Goal: Transaction & Acquisition: Purchase product/service

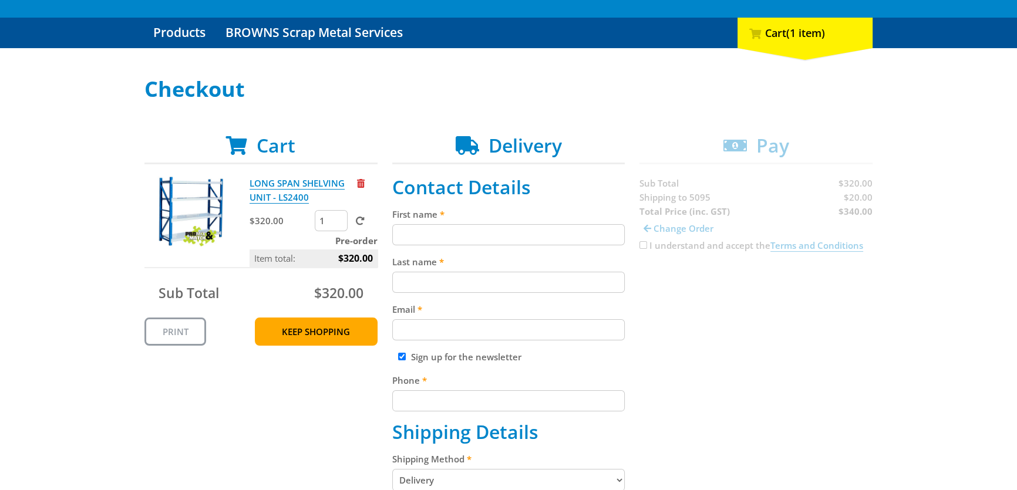
scroll to position [160, 0]
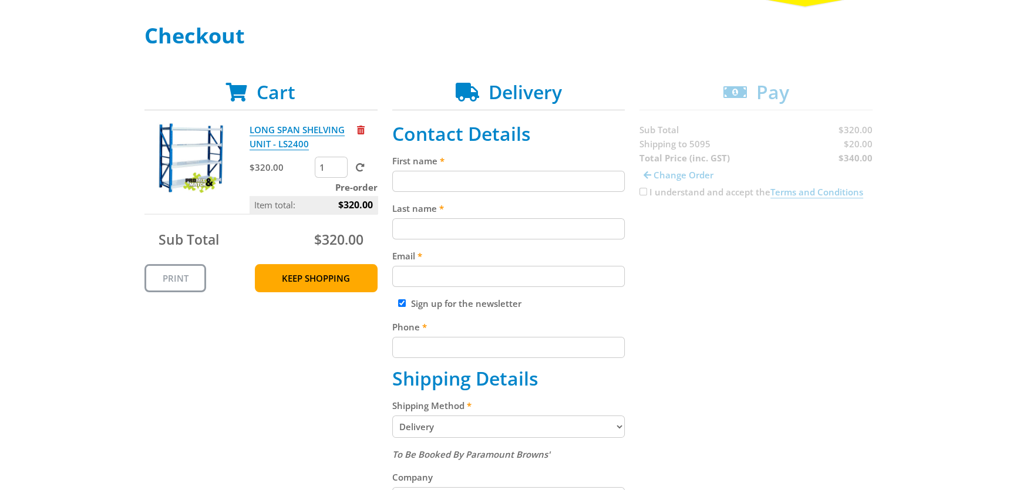
click at [520, 173] on input "First name" at bounding box center [508, 181] width 233 height 21
type input "[PERSON_NAME]"
type input "[PERSON_NAME][EMAIL_ADDRESS][DOMAIN_NAME]"
type input "0883495882"
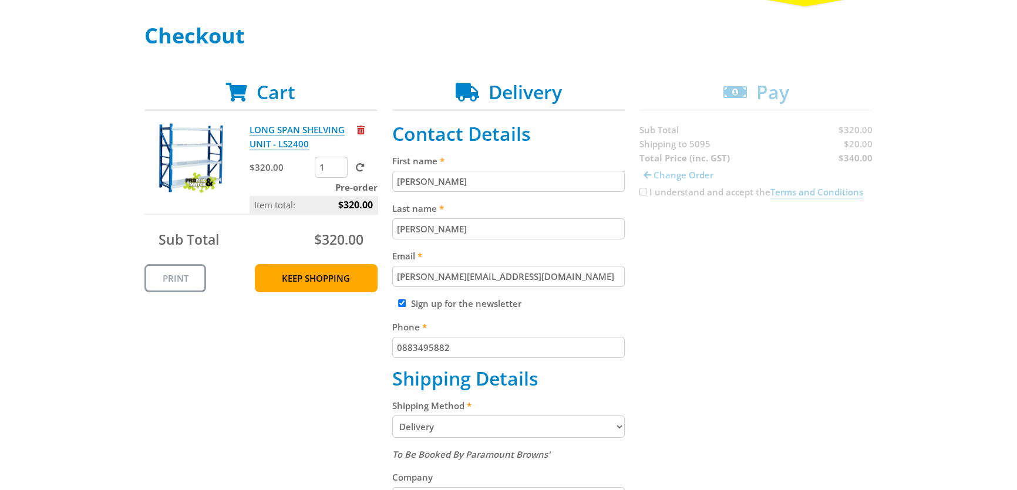
type input "RE Tooling"
type input "[STREET_ADDRESS][PERSON_NAME]"
type input "POORAKA"
select select "SA"
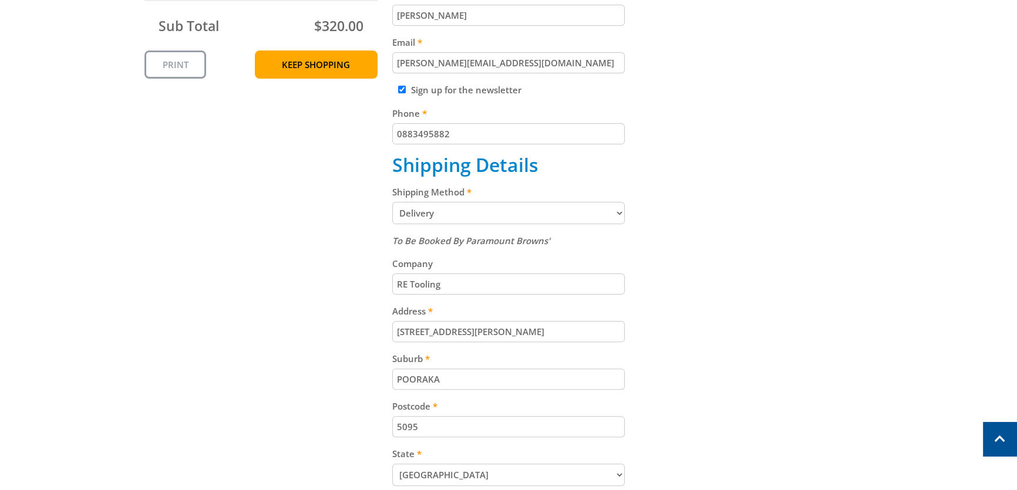
scroll to position [427, 0]
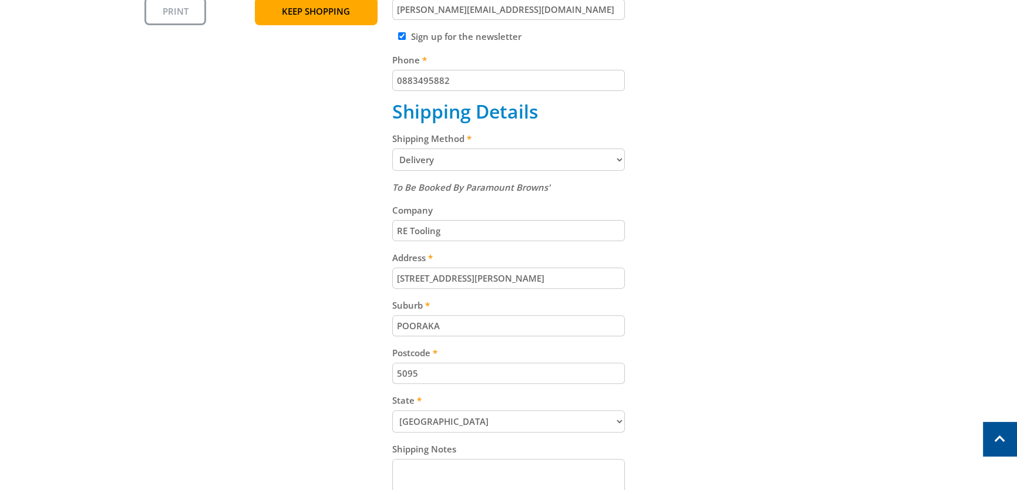
click at [619, 162] on select "Pickup from Gepps Cross Delivery" at bounding box center [508, 159] width 233 height 22
click at [687, 190] on div "Cart LONG SPAN SHELVING UNIT - LS2400 $320.00 1 Pre-order Item total: $320.00 S…" at bounding box center [508, 221] width 728 height 814
click at [575, 278] on input "[STREET_ADDRESS][PERSON_NAME]" at bounding box center [508, 278] width 233 height 21
type input "[STREET_ADDRESS][PERSON_NAME],"
click at [662, 282] on div "Cart LONG SPAN SHELVING UNIT - LS2400 $320.00 1 Pre-order Item total: $320.00 S…" at bounding box center [508, 221] width 728 height 814
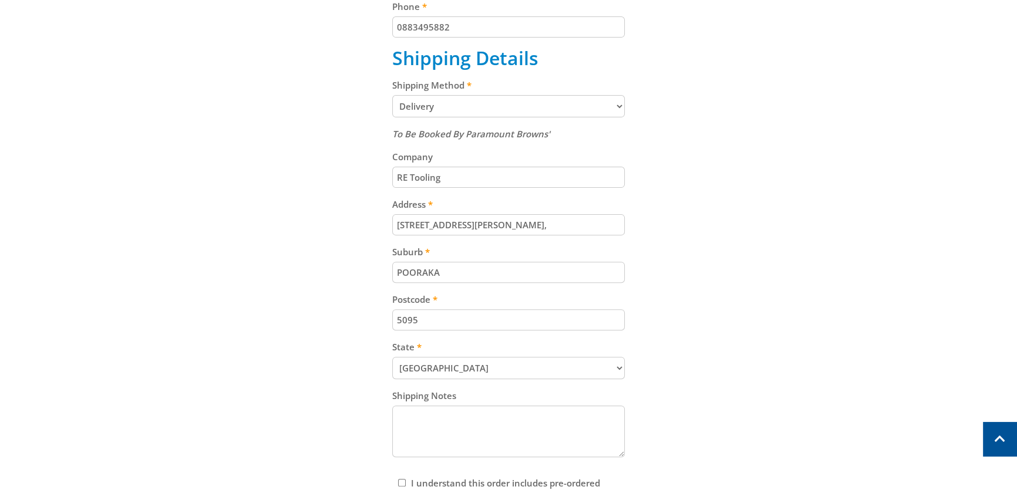
scroll to position [534, 0]
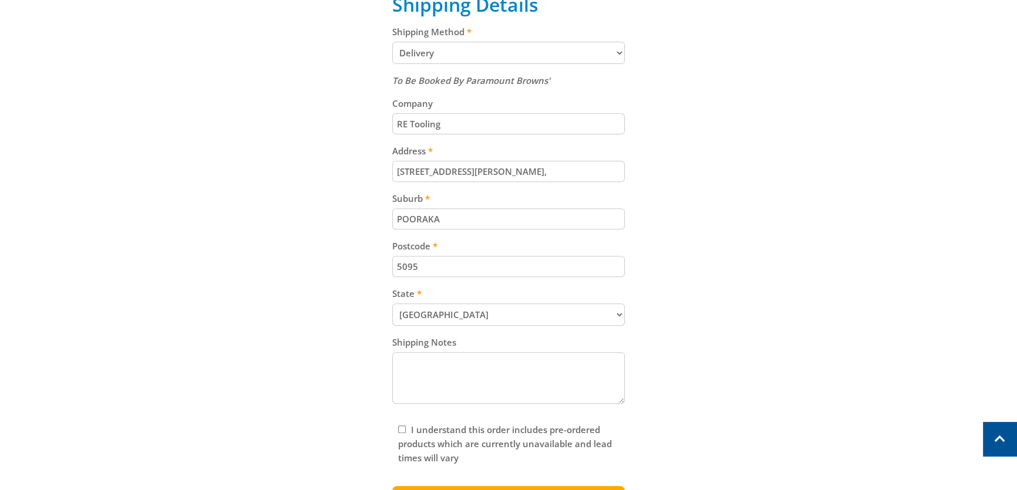
click at [550, 372] on textarea "Shipping Notes" at bounding box center [508, 378] width 233 height 52
paste textarea "PO-00823914"
type textarea "PO-00823914"
click at [694, 363] on div "Cart LONG SPAN SHELVING UNIT - LS2400 $320.00 1 Pre-order Item total: $320.00 S…" at bounding box center [508, 114] width 728 height 814
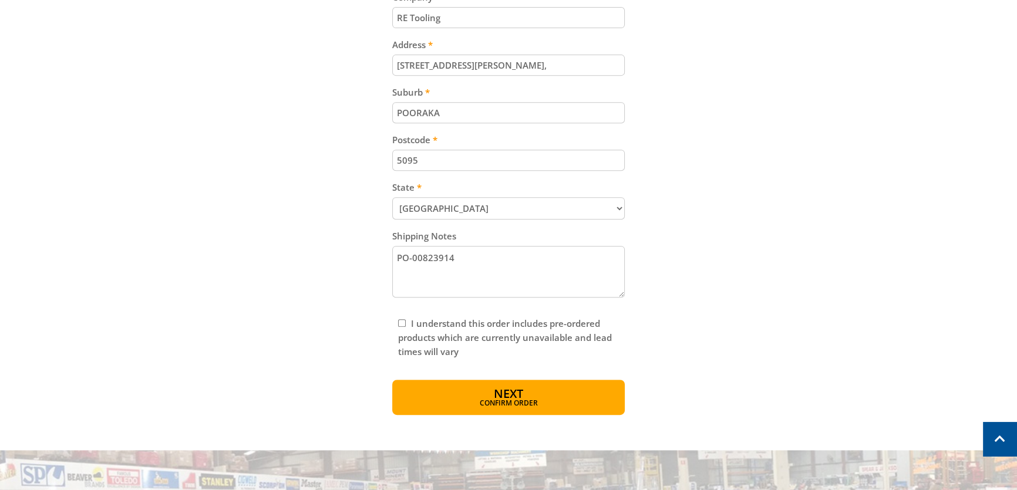
click at [400, 326] on input "I understand this order includes pre-ordered products which are currently unava…" at bounding box center [402, 323] width 8 height 8
checkbox input "true"
click at [526, 404] on span "Confirm order" at bounding box center [508, 404] width 183 height 7
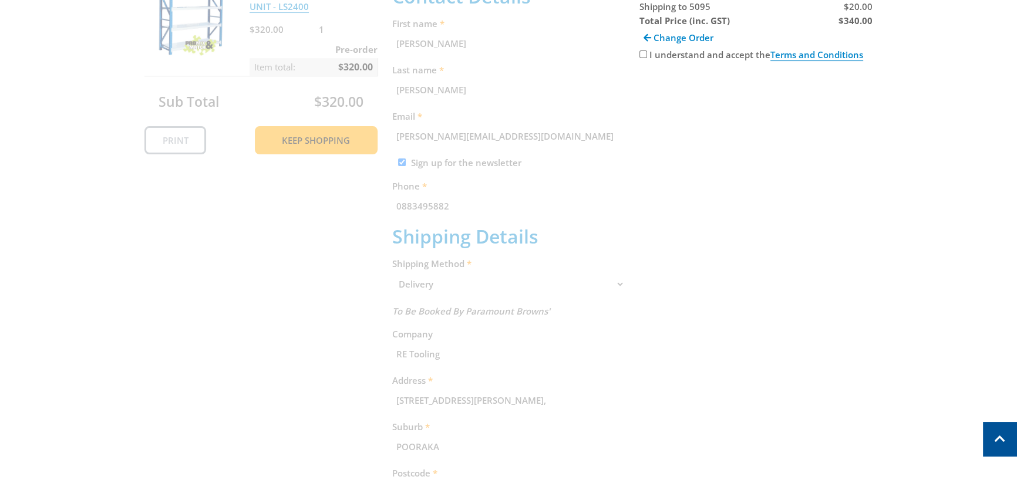
scroll to position [241, 0]
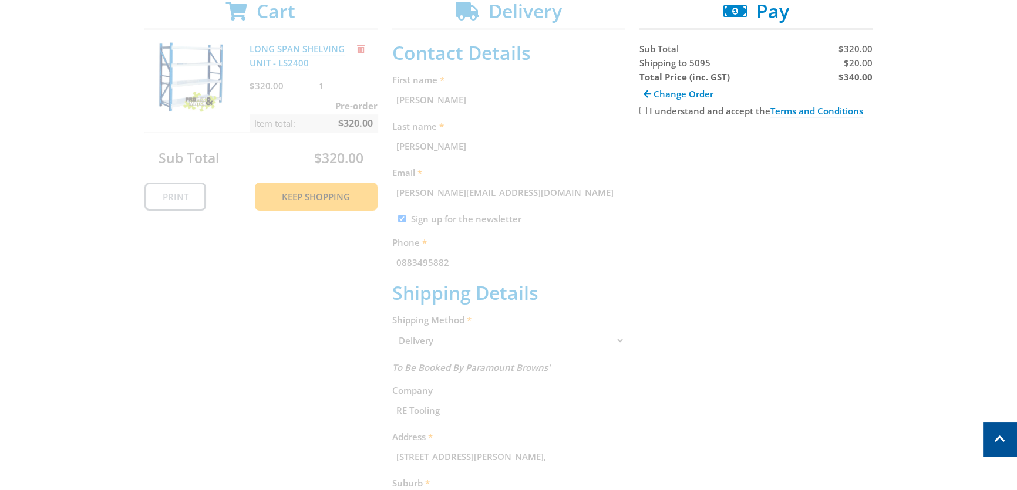
click at [641, 112] on input "I understand and accept the Terms and Conditions" at bounding box center [643, 111] width 8 height 8
checkbox input "true"
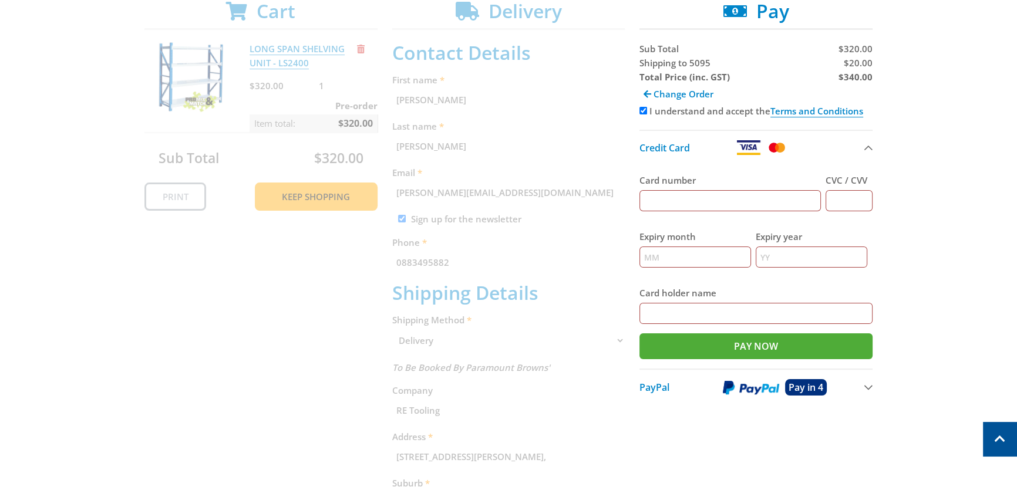
click at [706, 200] on input "Card number" at bounding box center [729, 200] width 181 height 21
type input "[CREDIT_CARD_NUMBER]"
type input "10"
type input "2026"
type input "RE Tooling"
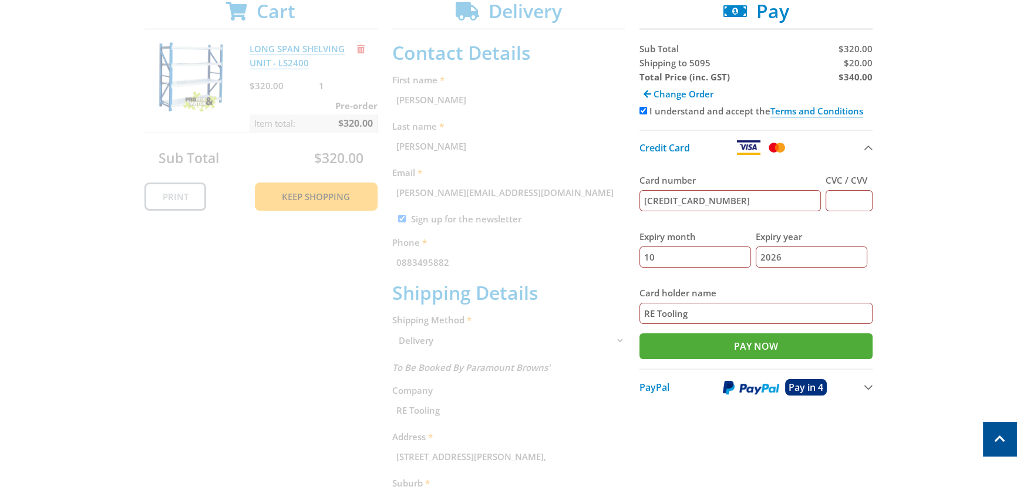
click at [831, 202] on input "CVC / CVV" at bounding box center [848, 200] width 47 height 21
type input "545"
click at [755, 341] on input "Pay Now" at bounding box center [755, 346] width 233 height 26
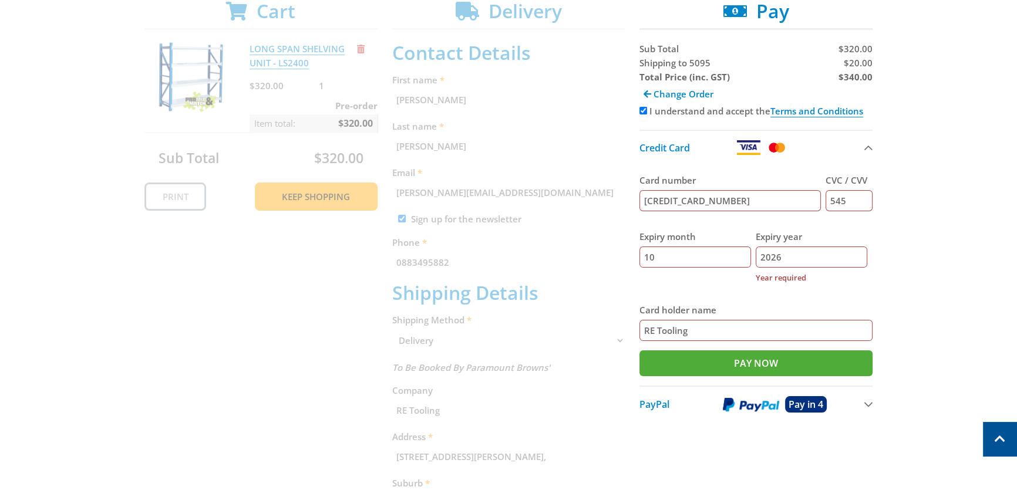
click at [812, 258] on input "2026" at bounding box center [811, 257] width 112 height 21
click at [754, 296] on fieldset "Card number [CREDIT_CARD_NUMBER] CVC / CVV 545 Expiry month 10 Expiry year [DAT…" at bounding box center [755, 257] width 233 height 186
click at [778, 361] on input "Pay Now" at bounding box center [755, 363] width 233 height 26
click at [819, 256] on input "2026" at bounding box center [811, 257] width 112 height 21
click at [786, 259] on input "2026" at bounding box center [811, 257] width 112 height 21
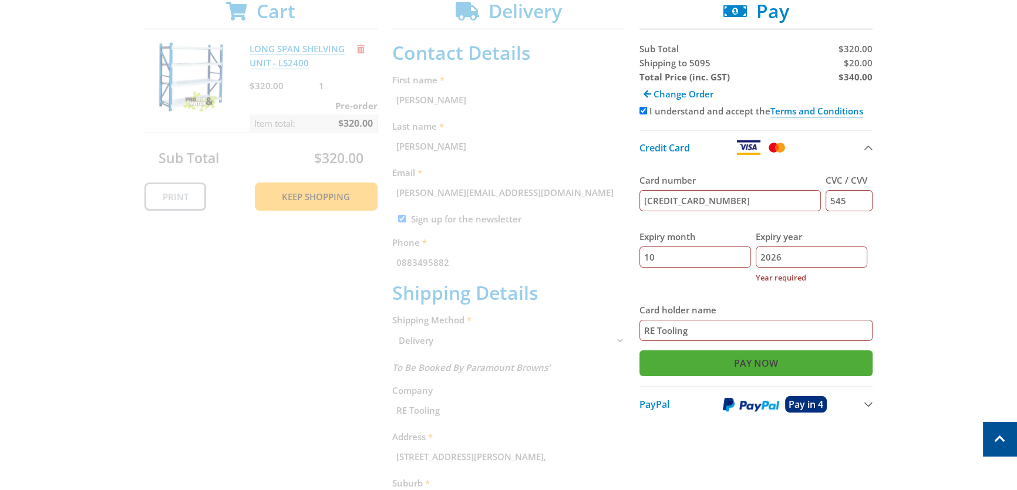
click at [777, 364] on input "Pay Now" at bounding box center [755, 363] width 233 height 26
type input "2"
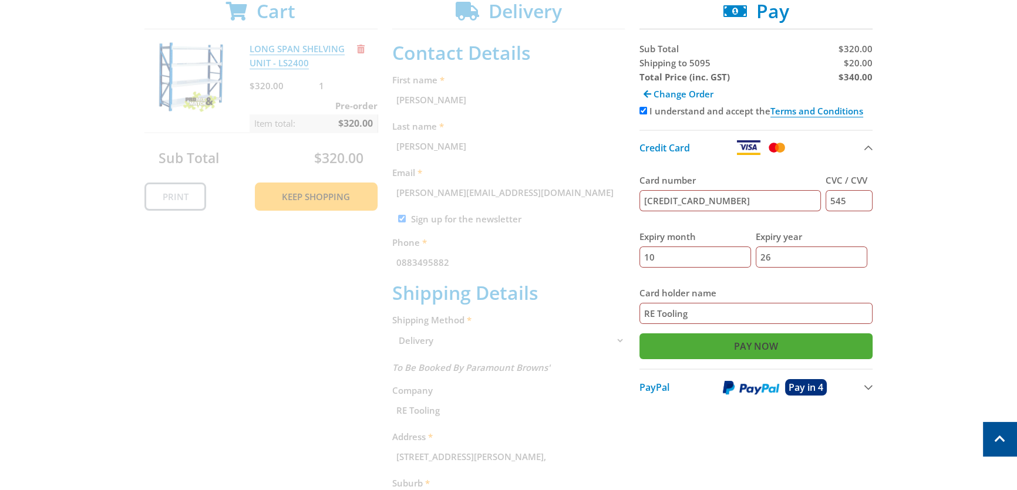
type input "26"
click at [761, 349] on input "Pay Now" at bounding box center [755, 346] width 233 height 26
type input "Paying..."
